Goal: Check status: Check status

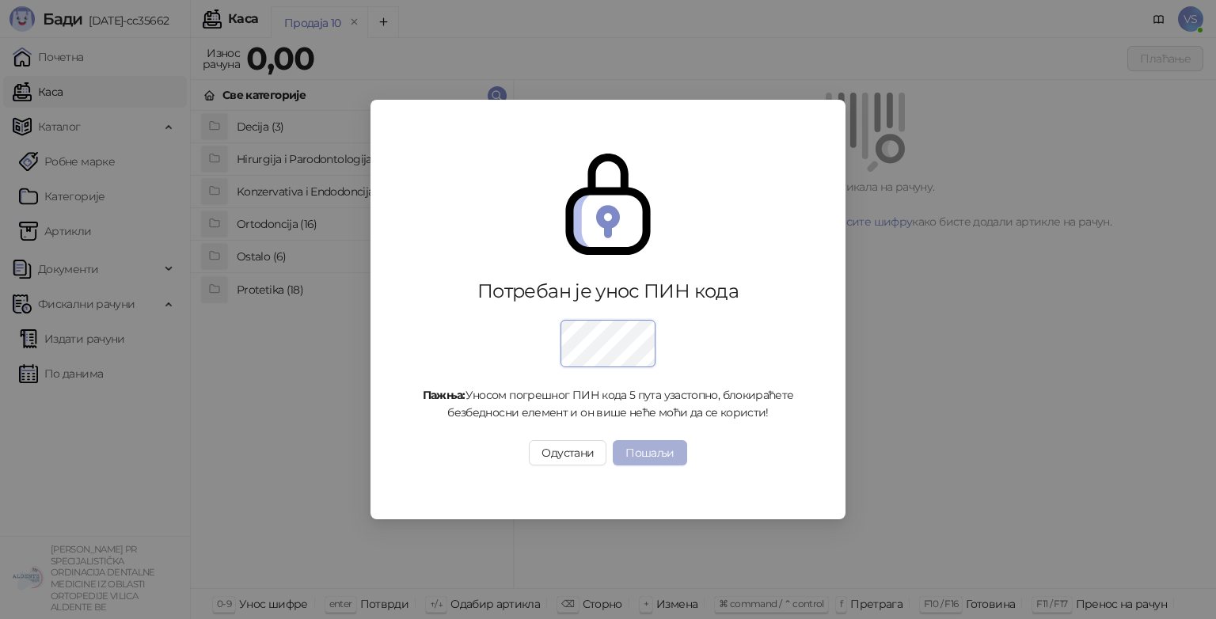
click at [661, 457] on button "Пошаљи" at bounding box center [650, 452] width 74 height 25
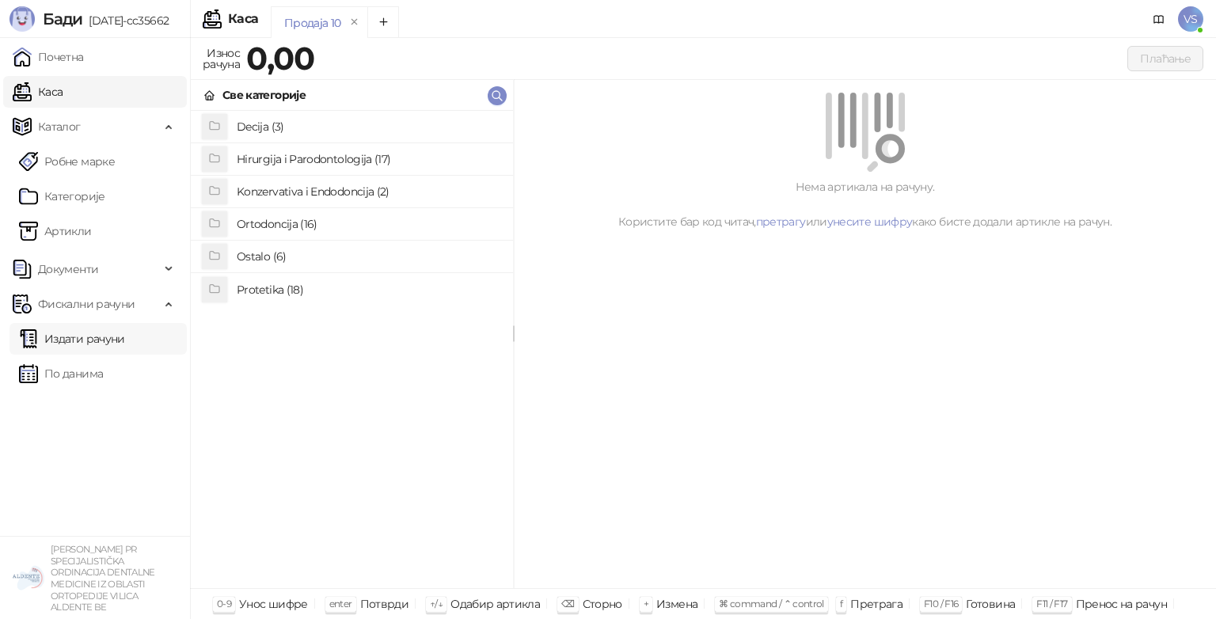
click at [125, 347] on link "Издати рачуни" at bounding box center [72, 339] width 106 height 32
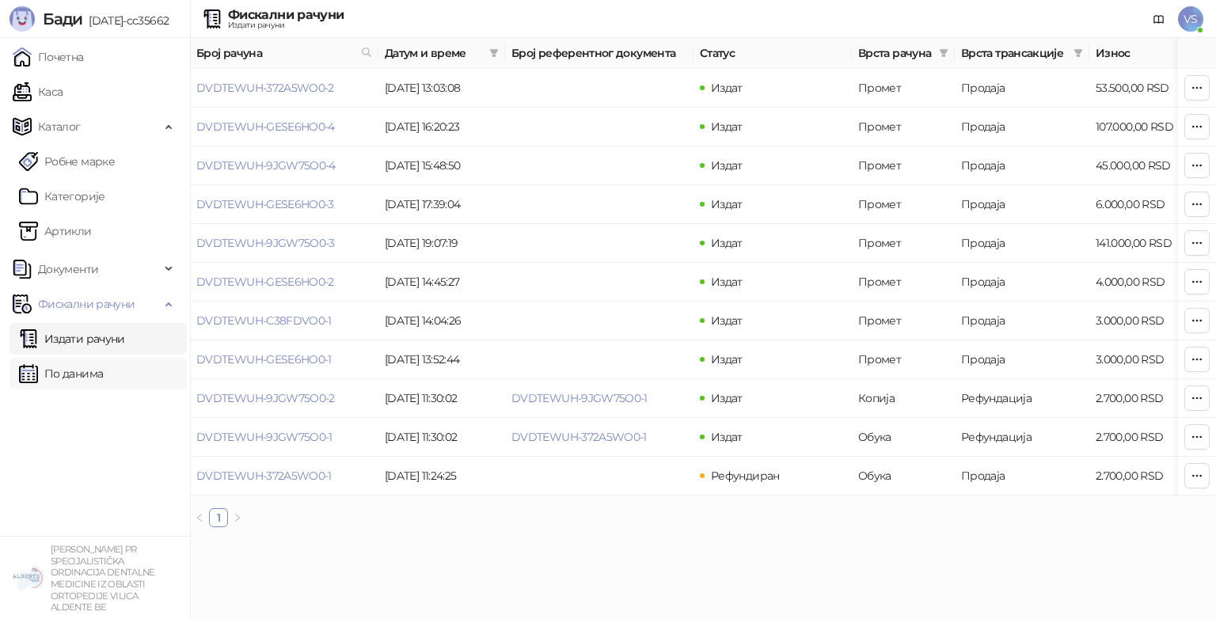
click at [103, 374] on link "По данима" at bounding box center [61, 374] width 84 height 32
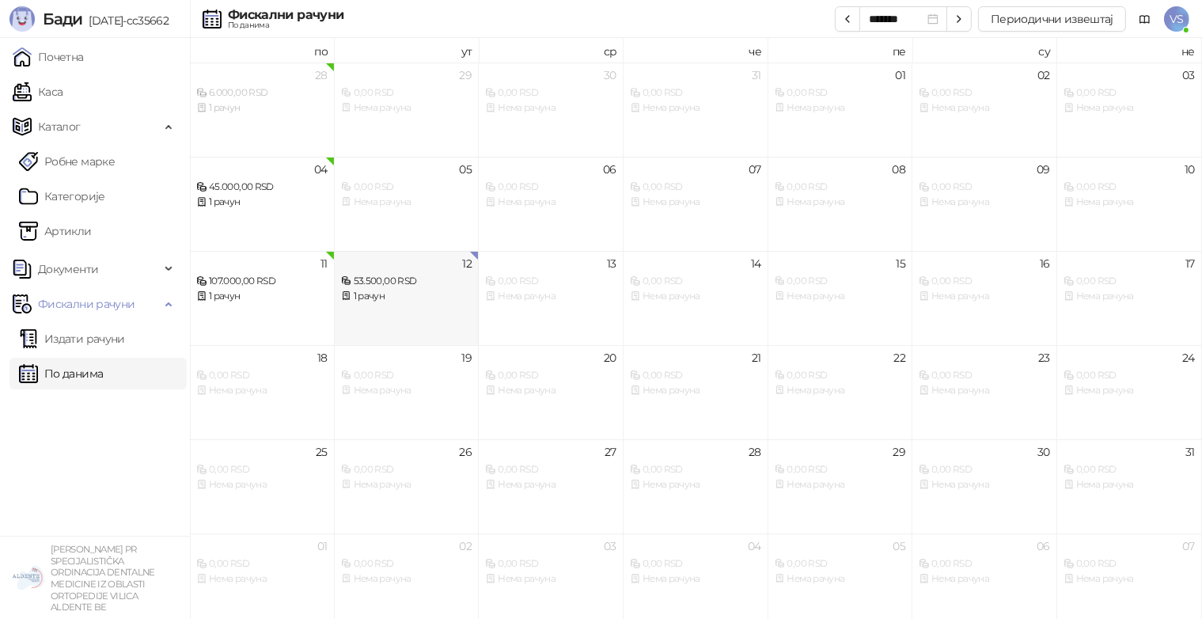
click at [362, 311] on div "12 53.500,00 RSD 1 рачун" at bounding box center [407, 298] width 145 height 94
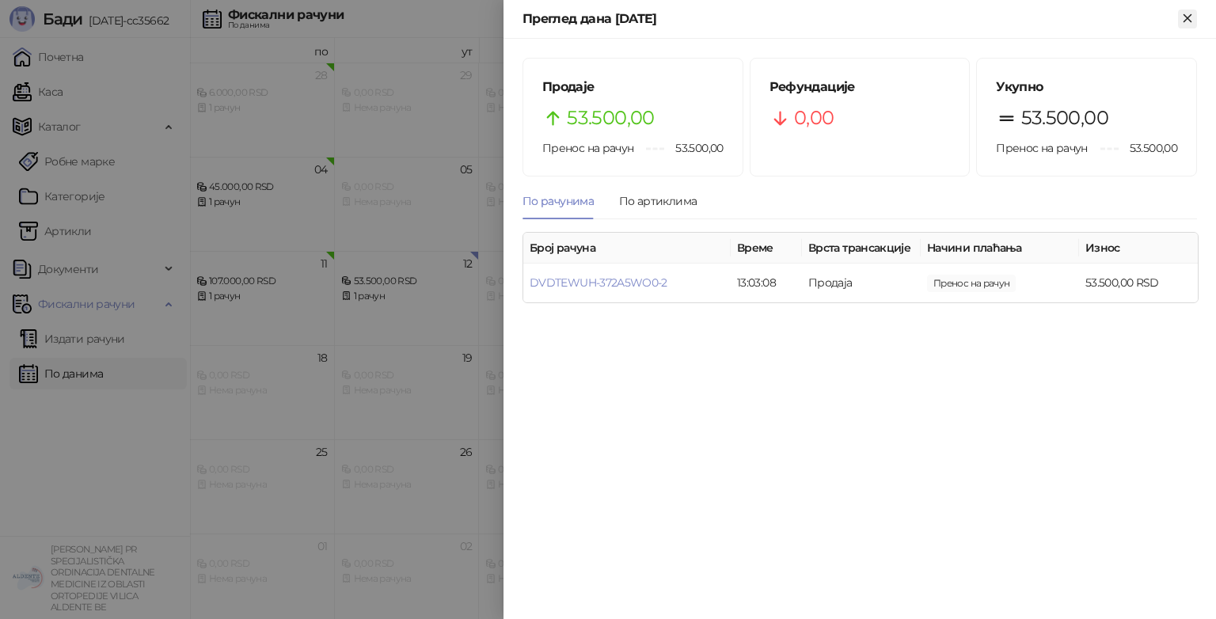
click at [1185, 15] on icon "Close" at bounding box center [1187, 18] width 14 height 14
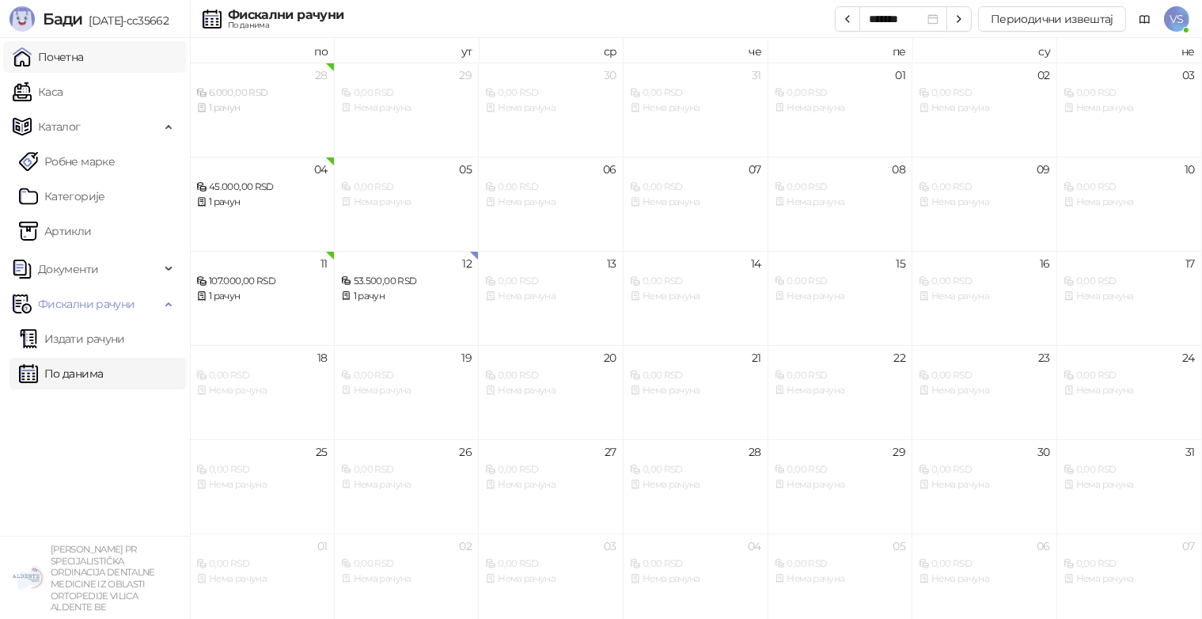
click at [45, 51] on link "Почетна" at bounding box center [48, 57] width 71 height 32
